Goal: Information Seeking & Learning: Learn about a topic

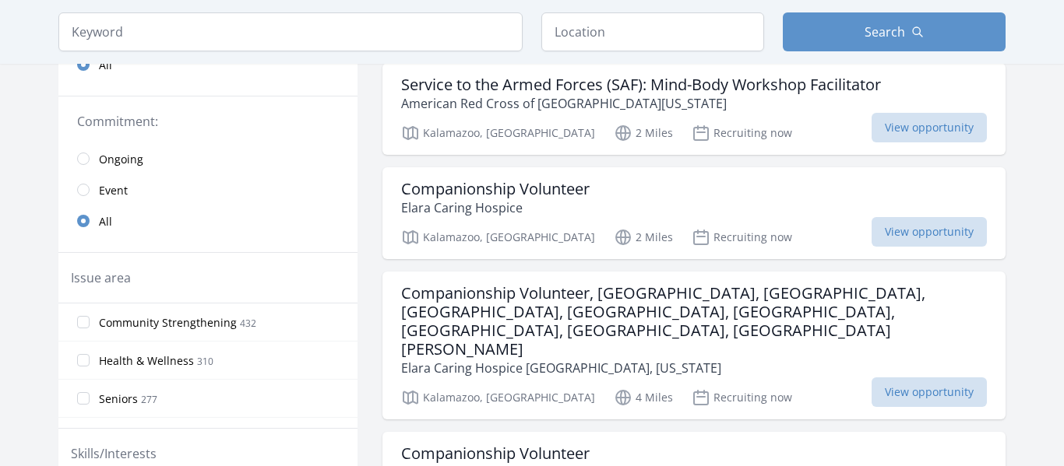
scroll to position [269, 0]
click at [603, 201] on div "Companionship Volunteer Elara Caring Hospice" at bounding box center [694, 199] width 586 height 37
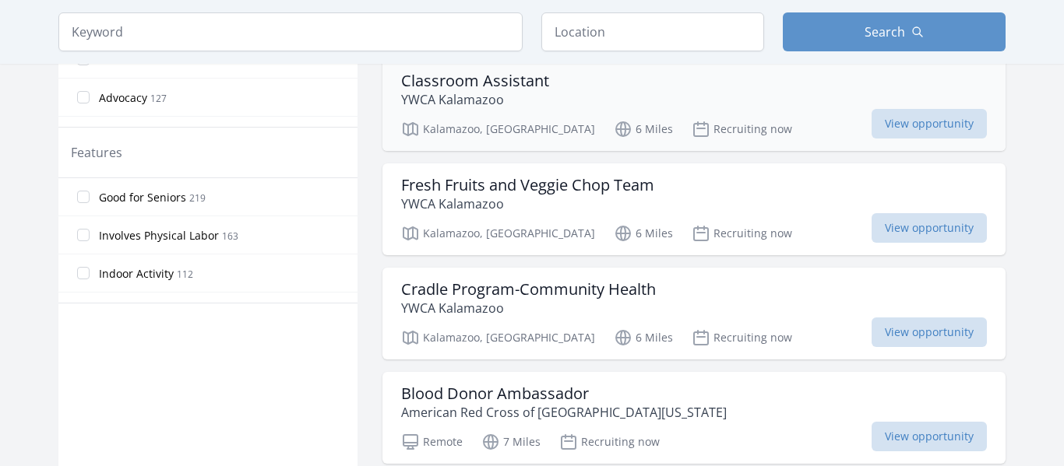
scroll to position [746, 0]
click at [552, 281] on h3 "Cradle Program-Community Health" at bounding box center [528, 290] width 255 height 19
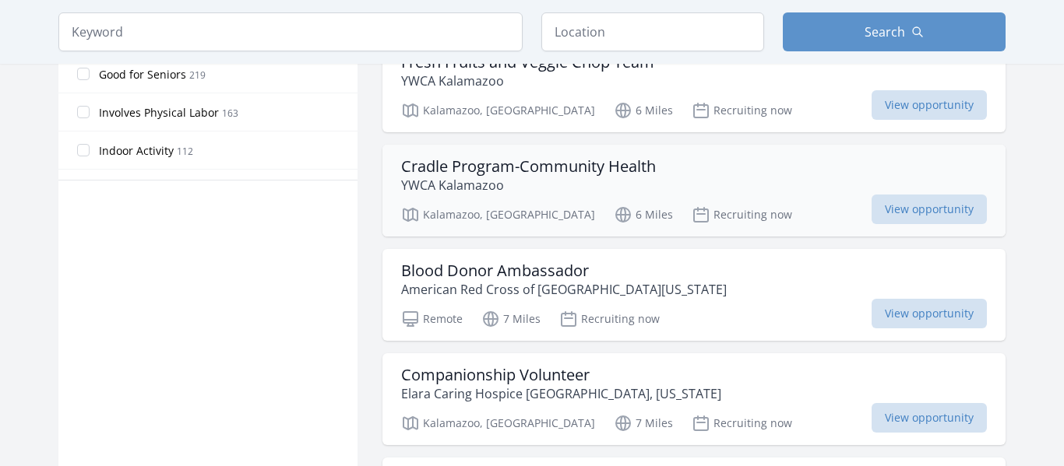
scroll to position [875, 0]
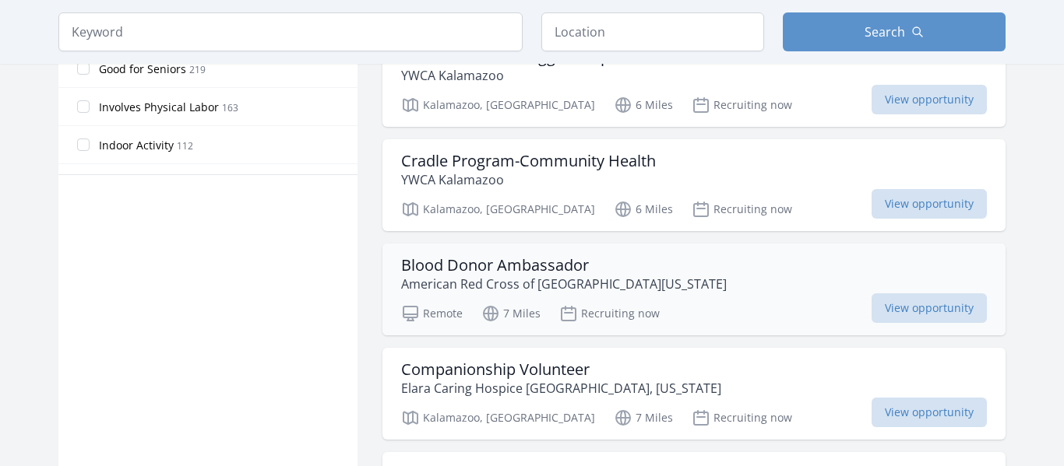
click at [595, 256] on h3 "Blood Donor Ambassador" at bounding box center [564, 265] width 326 height 19
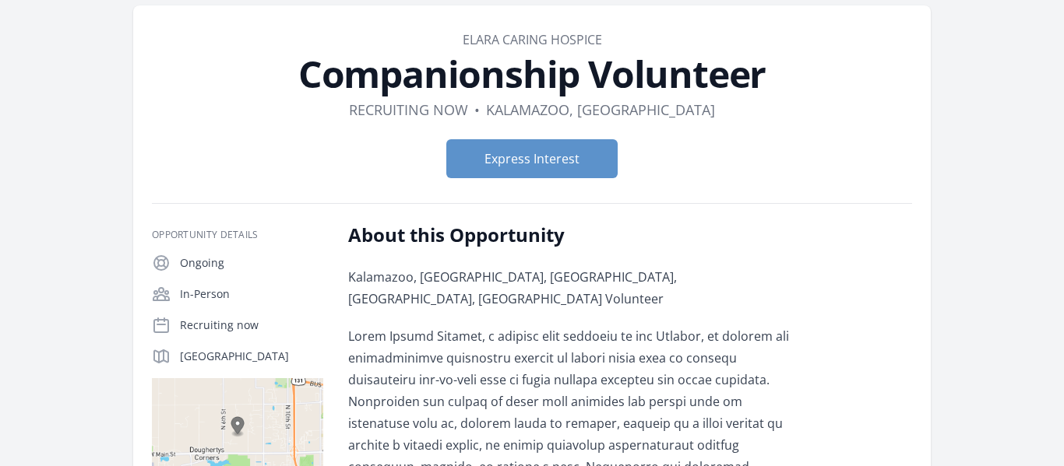
scroll to position [65, 0]
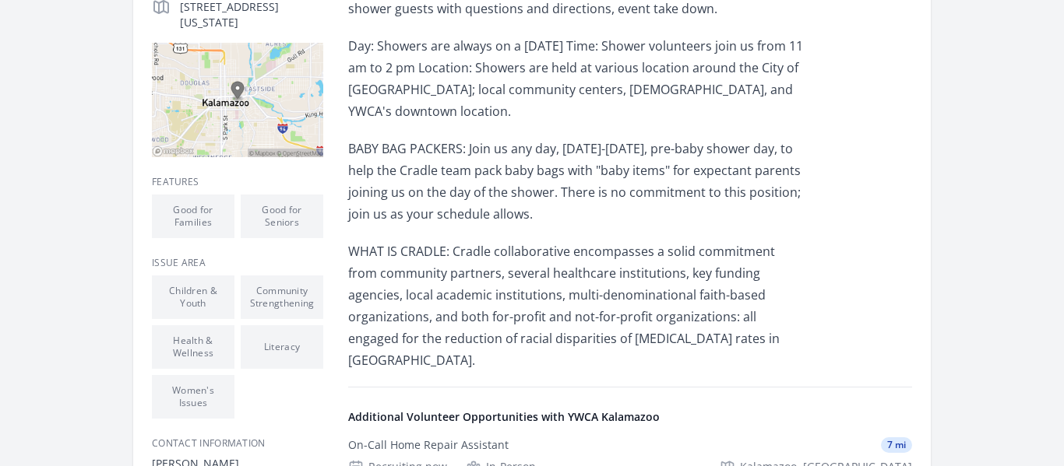
scroll to position [415, 0]
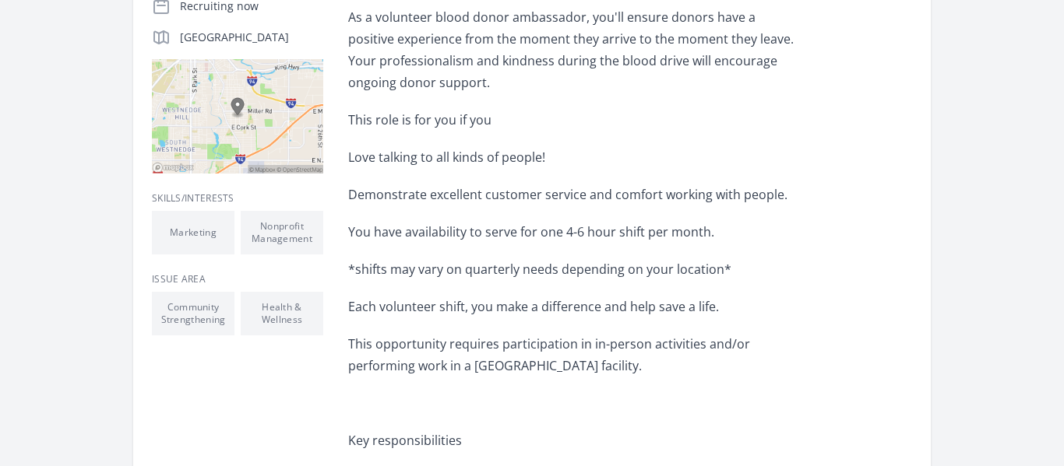
scroll to position [406, 0]
